Goal: Information Seeking & Learning: Learn about a topic

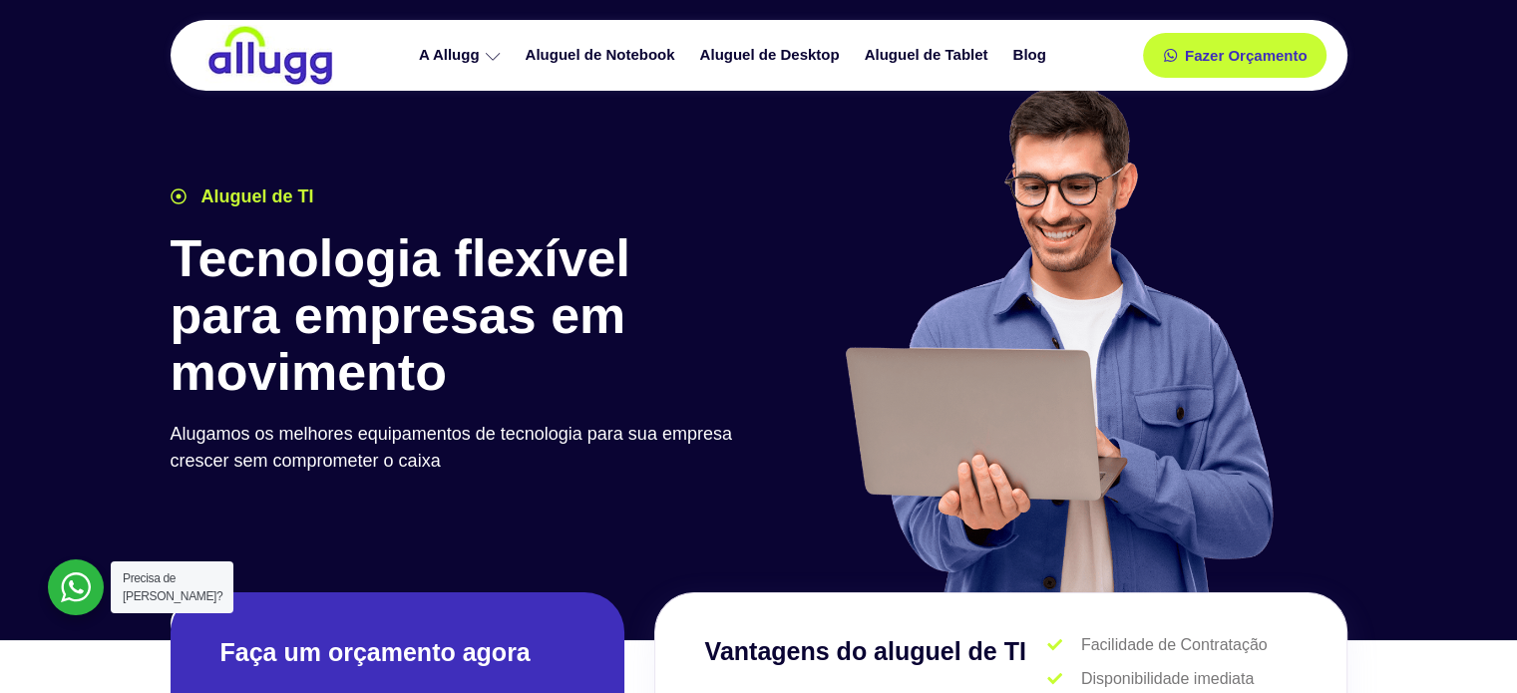
click at [317, 73] on img at bounding box center [270, 55] width 130 height 61
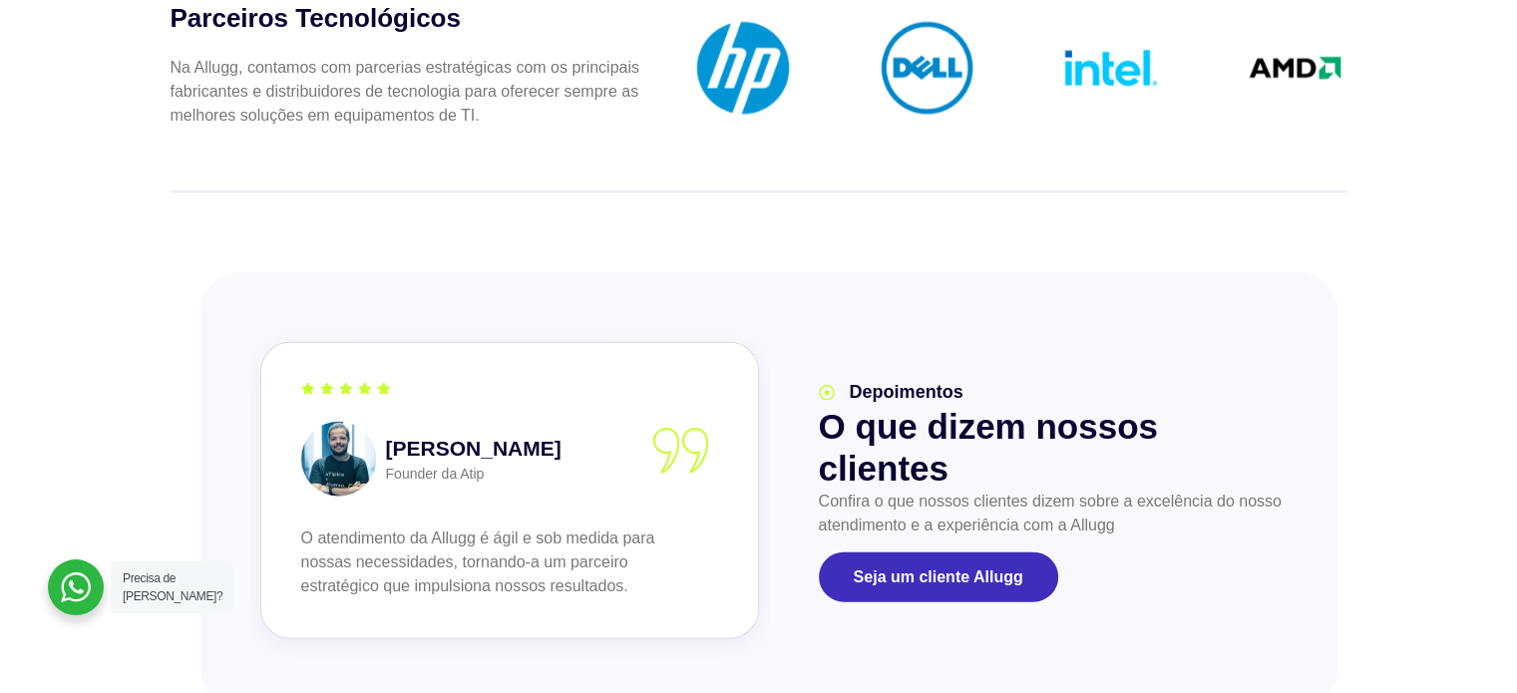
scroll to position [4534, 0]
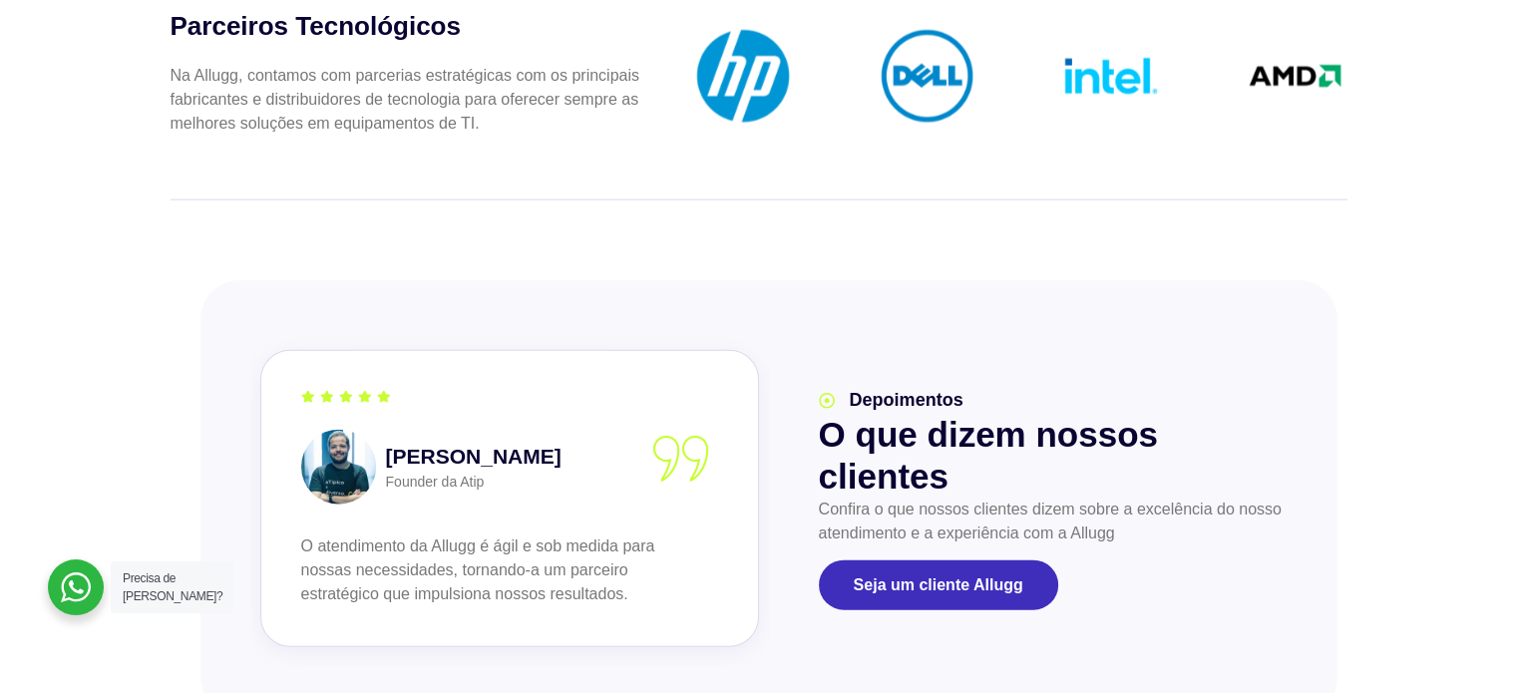
drag, startPoint x: 1527, startPoint y: 63, endPoint x: 1512, endPoint y: 511, distance: 449.0
